Goal: Communication & Community: Answer question/provide support

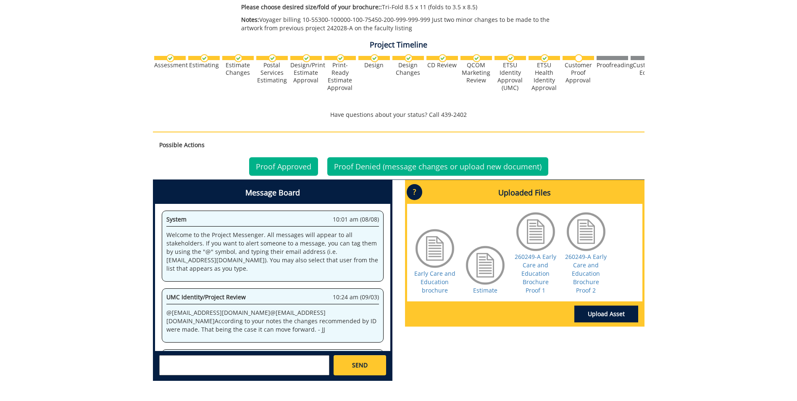
scroll to position [42, 0]
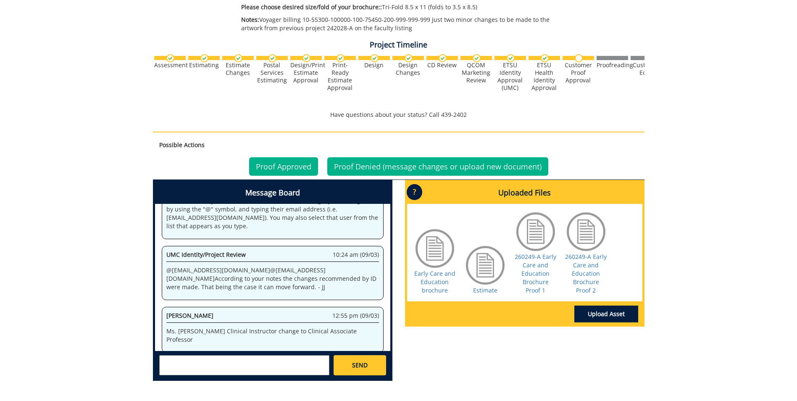
click at [280, 365] on textarea at bounding box center [244, 365] width 170 height 20
click at [231, 363] on textarea at bounding box center [244, 365] width 170 height 20
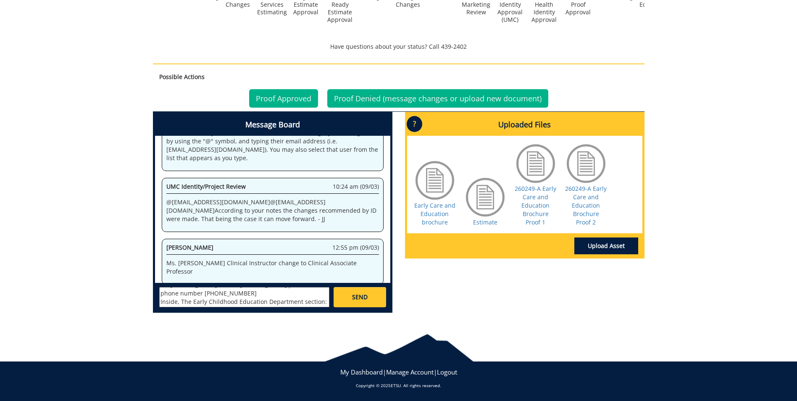
scroll to position [32, 0]
click at [229, 301] on textarea "On the back, Faculty section. Under [PERSON_NAME] certain letters and numbers a…" at bounding box center [244, 297] width 170 height 20
click at [208, 304] on textarea "On the back, Faculty section. Under [PERSON_NAME] certain letters and numbers a…" at bounding box center [244, 297] width 170 height 20
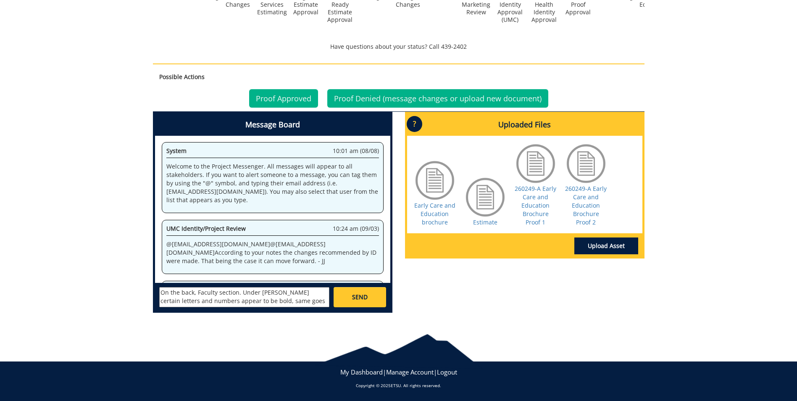
scroll to position [0, 0]
click at [161, 292] on textarea "On the back, Faculty section. Under [PERSON_NAME] certain letters and numbers a…" at bounding box center [244, 297] width 170 height 20
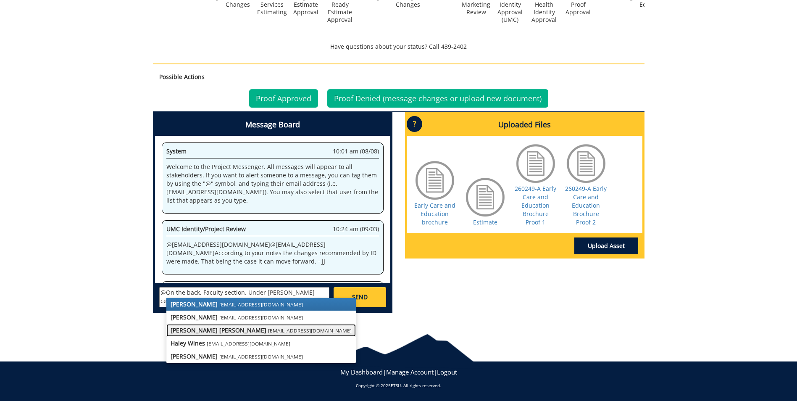
click at [213, 331] on strong "[PERSON_NAME] [PERSON_NAME]" at bounding box center [219, 330] width 96 height 8
type textarea "@[EMAIL_ADDRESS][DOMAIN_NAME] On the back, Faculty section. Under [PERSON_NAME]…"
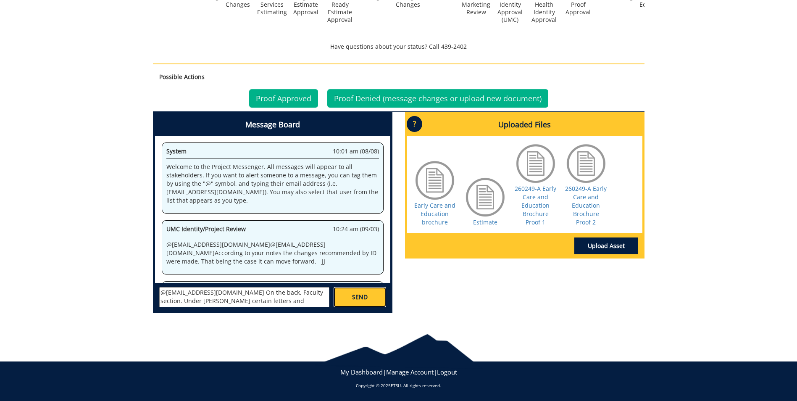
click at [368, 294] on link "SEND" at bounding box center [360, 297] width 52 height 20
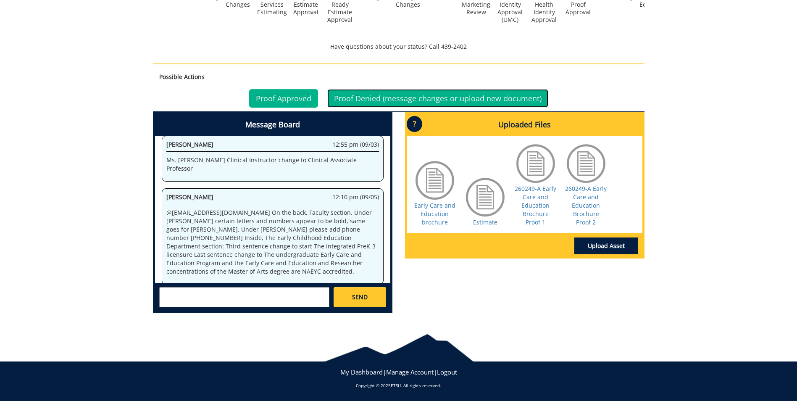
click at [412, 97] on link "Proof Denied (message changes or upload new document)" at bounding box center [437, 98] width 221 height 18
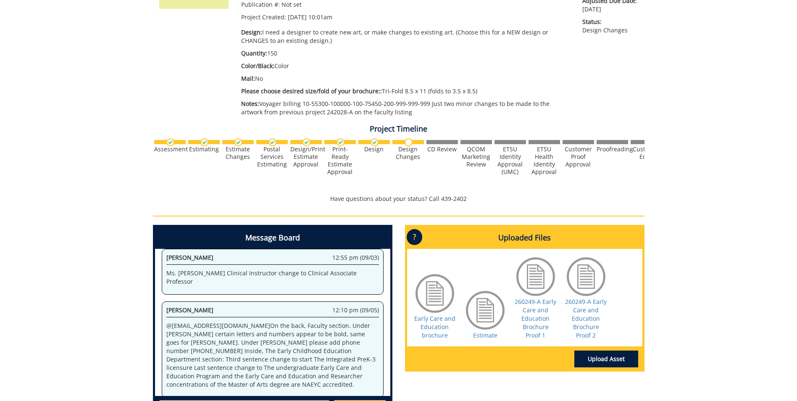
scroll to position [210, 0]
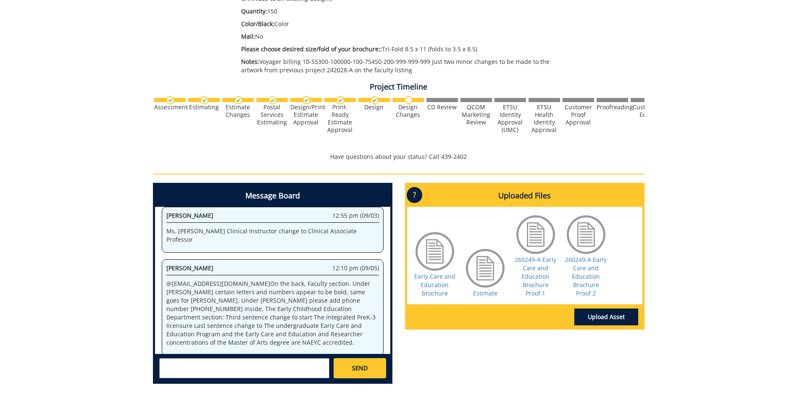
click at [218, 374] on textarea at bounding box center [244, 368] width 170 height 20
